Goal: Task Accomplishment & Management: Manage account settings

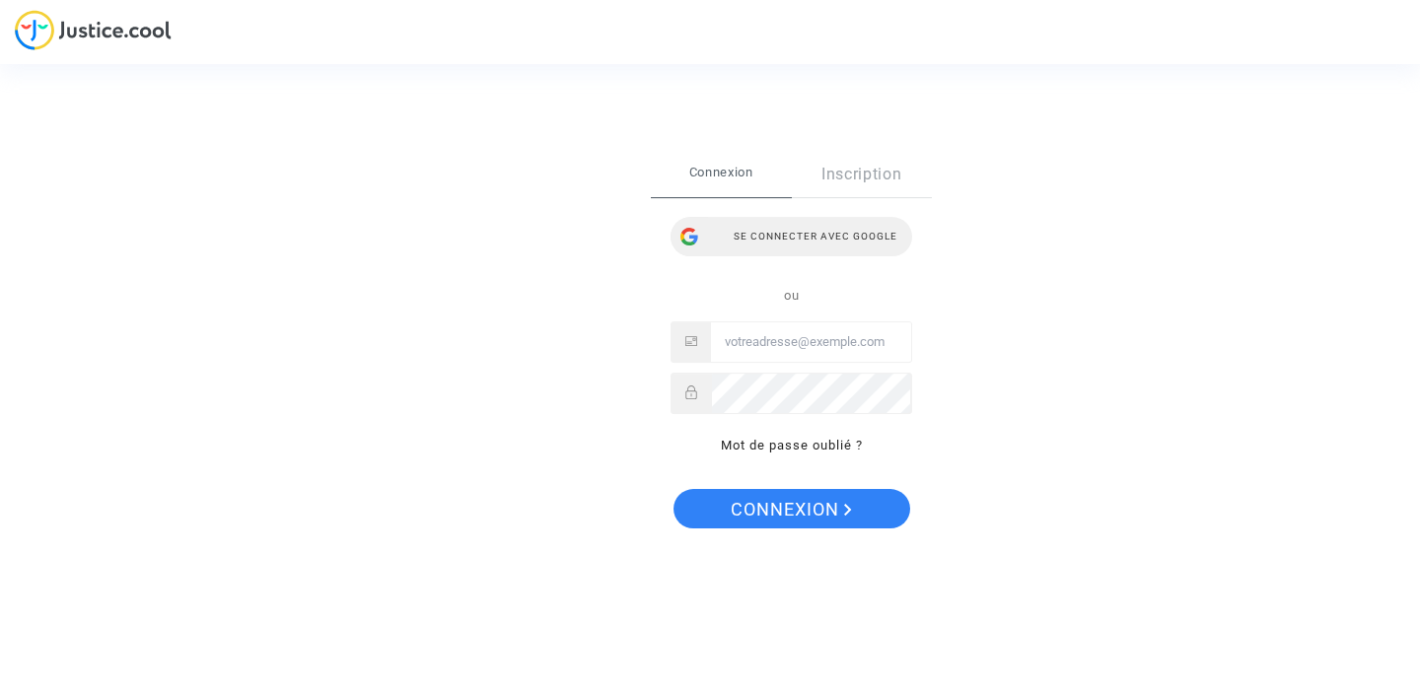
click at [775, 226] on div "Se connecter avec Google" at bounding box center [792, 236] width 242 height 39
click at [867, 236] on div "Se connecter avec Google" at bounding box center [792, 236] width 242 height 39
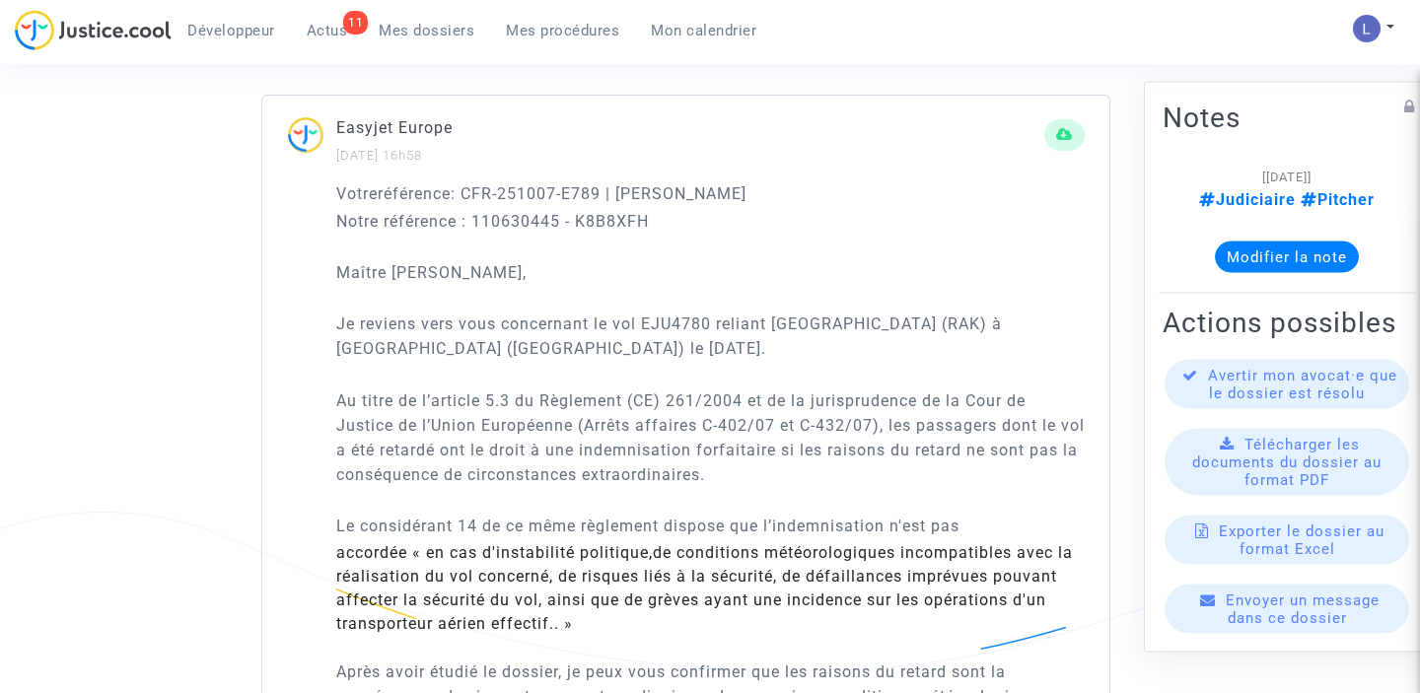
scroll to position [221, 0]
